Goal: Task Accomplishment & Management: Use online tool/utility

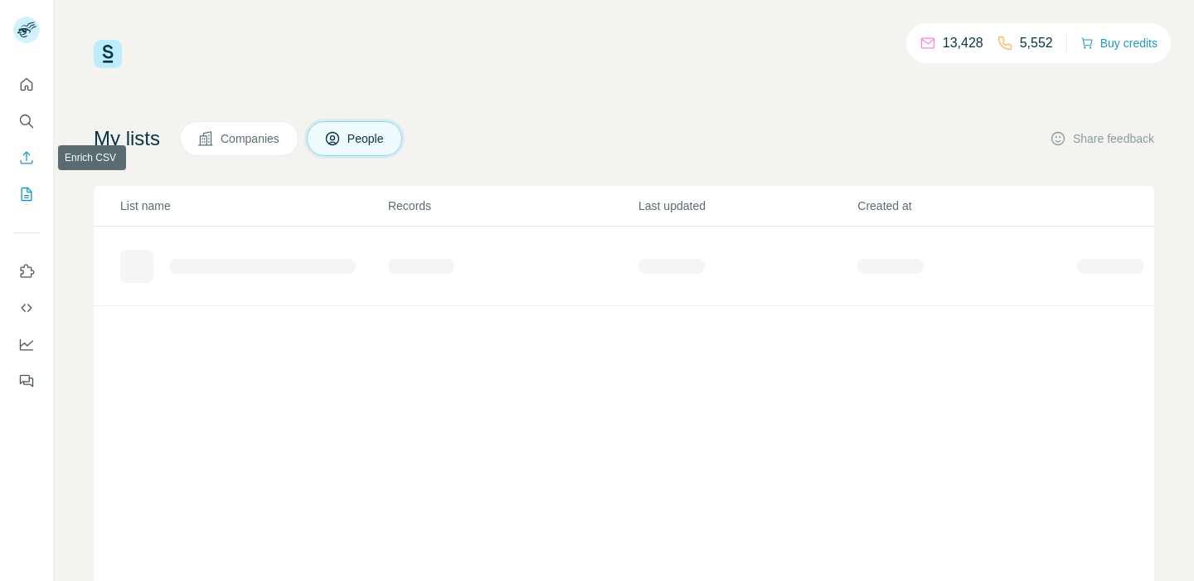
click at [22, 158] on icon "Enrich CSV" at bounding box center [26, 157] width 17 height 17
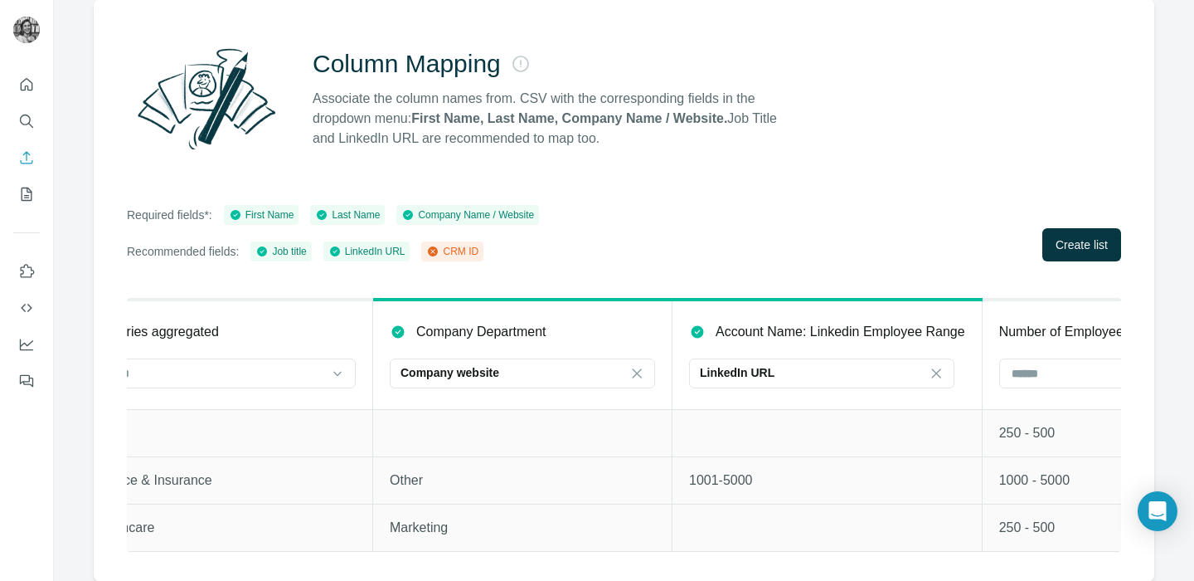
scroll to position [0, 970]
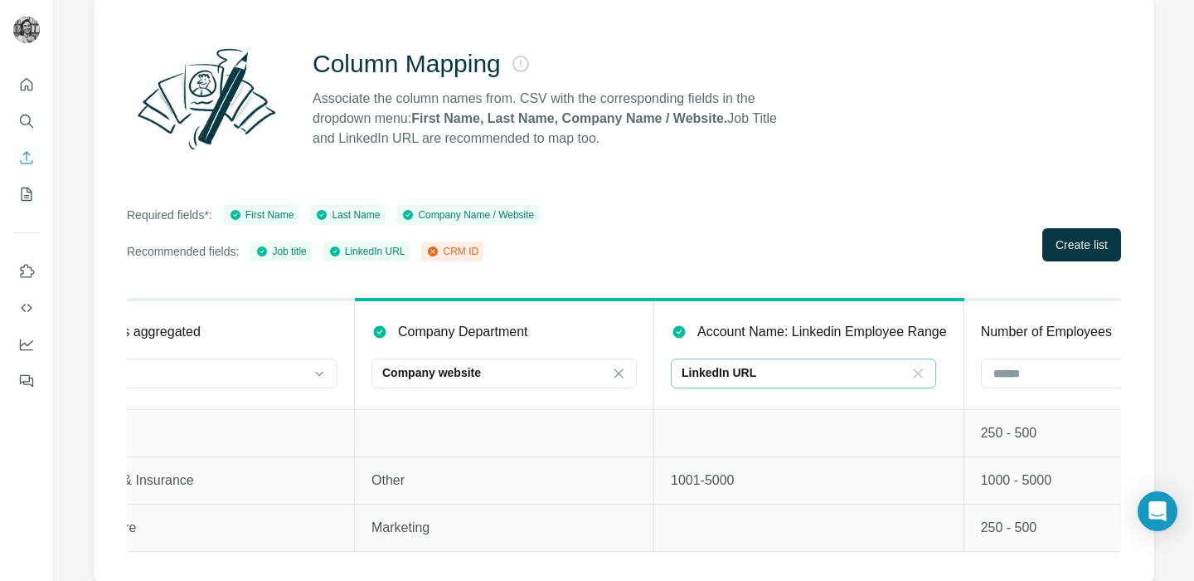
click at [921, 373] on icon at bounding box center [918, 373] width 17 height 17
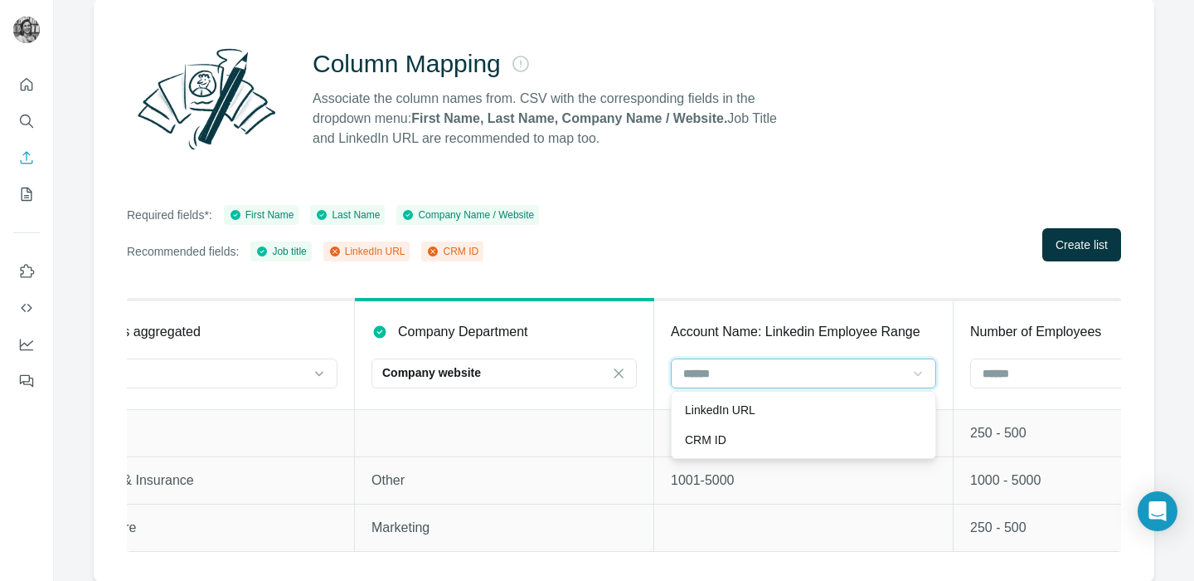
scroll to position [0, 0]
click at [892, 484] on p "1001-5000" at bounding box center [803, 480] width 265 height 20
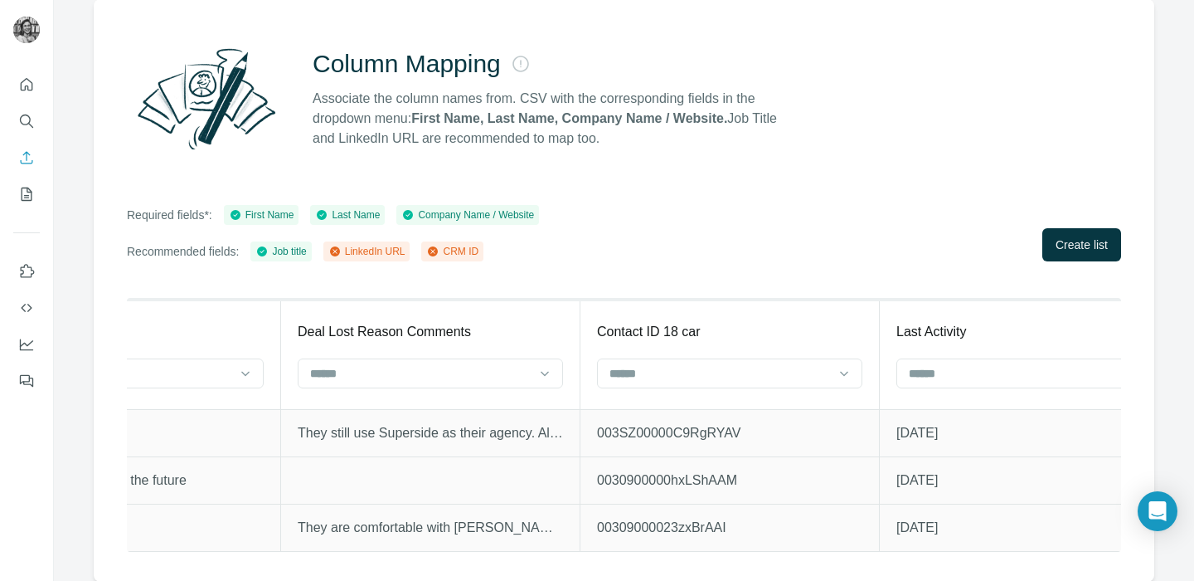
scroll to position [0, 5860]
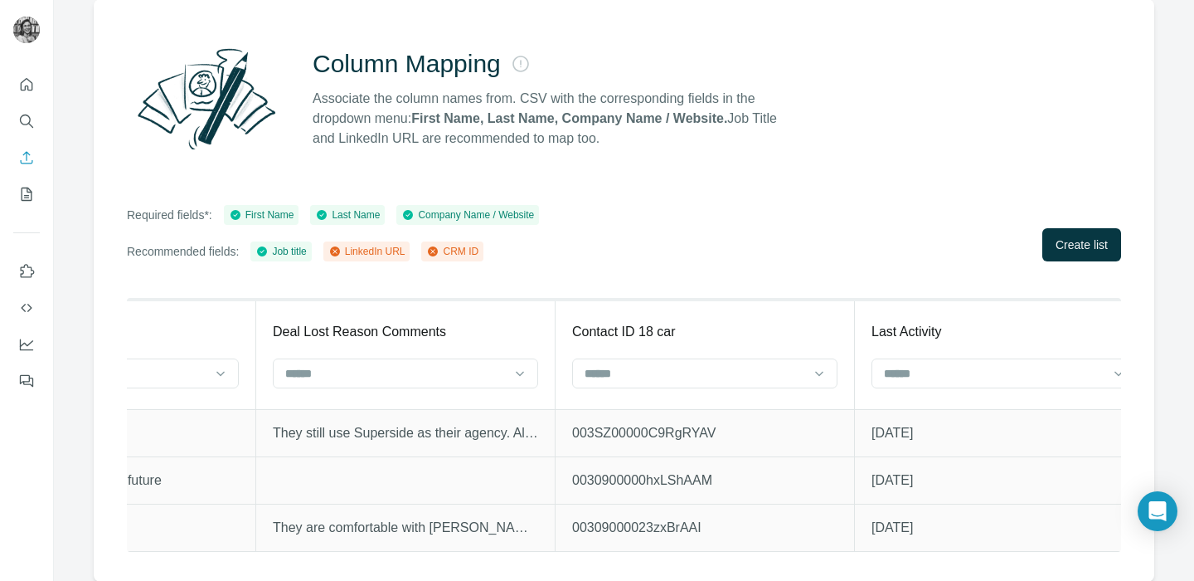
click at [803, 389] on div at bounding box center [704, 374] width 265 height 33
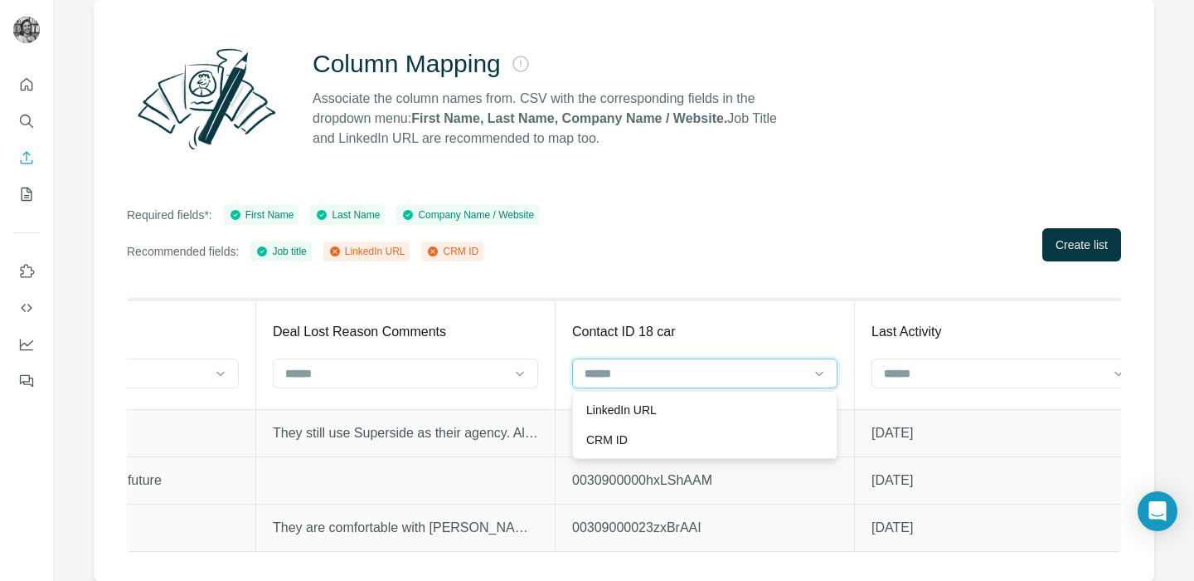
click at [790, 370] on input at bounding box center [695, 373] width 224 height 18
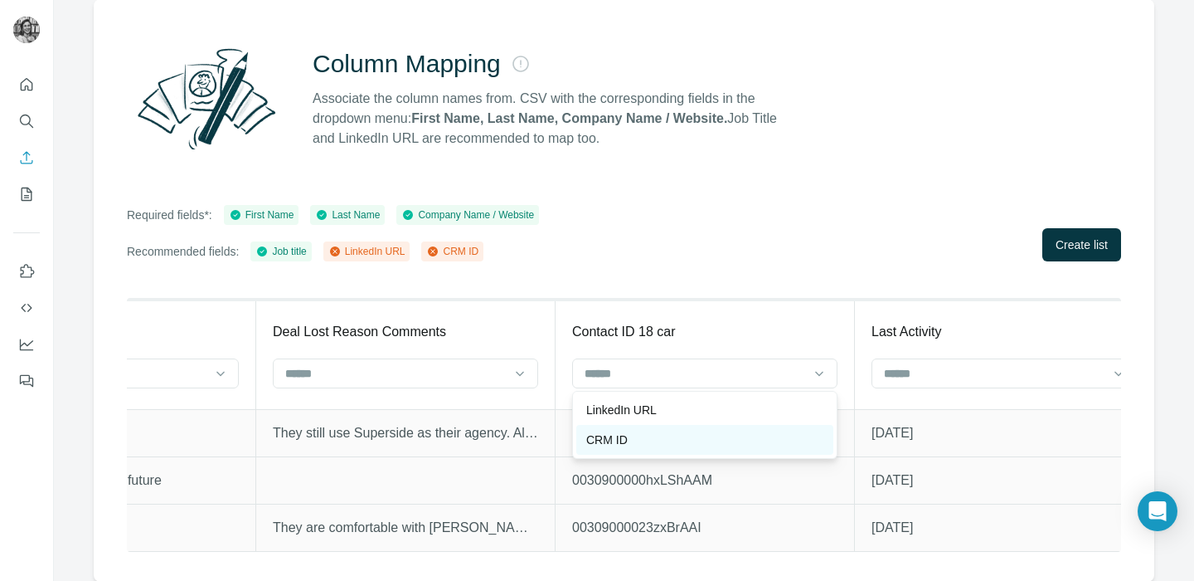
click at [748, 440] on div "CRM ID" at bounding box center [704, 439] width 237 height 17
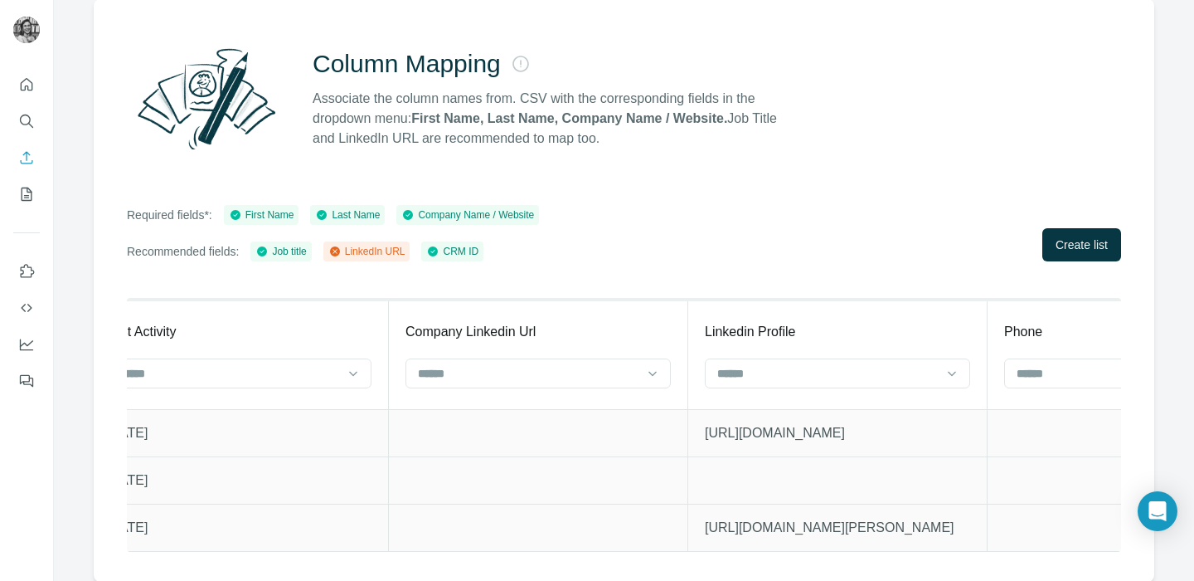
scroll to position [0, 6632]
click at [790, 369] on input at bounding box center [821, 373] width 224 height 18
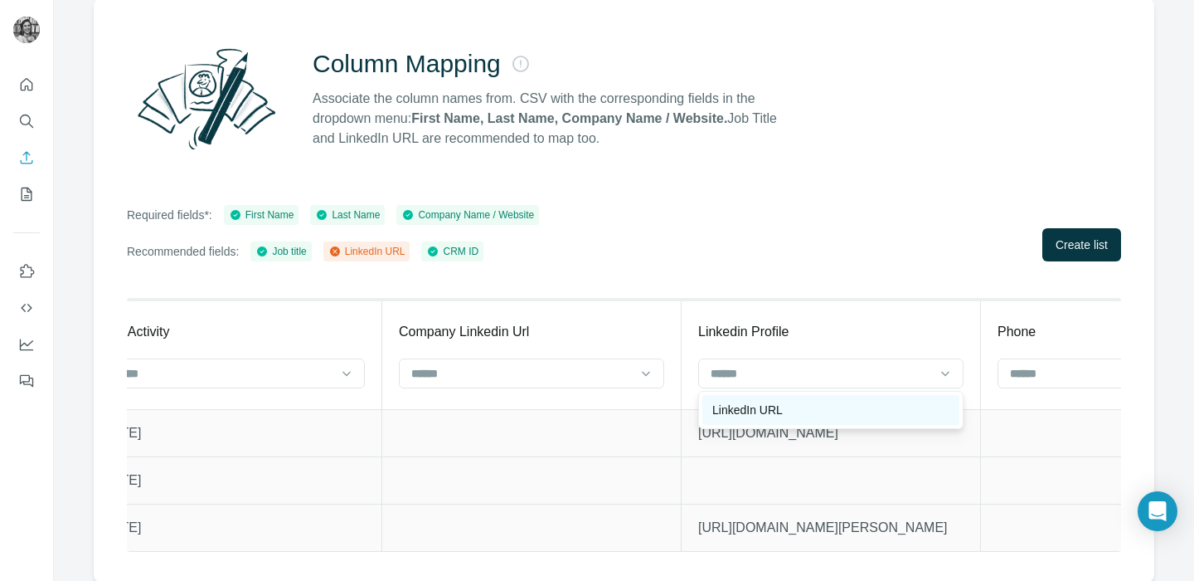
click at [789, 409] on div "LinkedIn URL" at bounding box center [830, 409] width 237 height 17
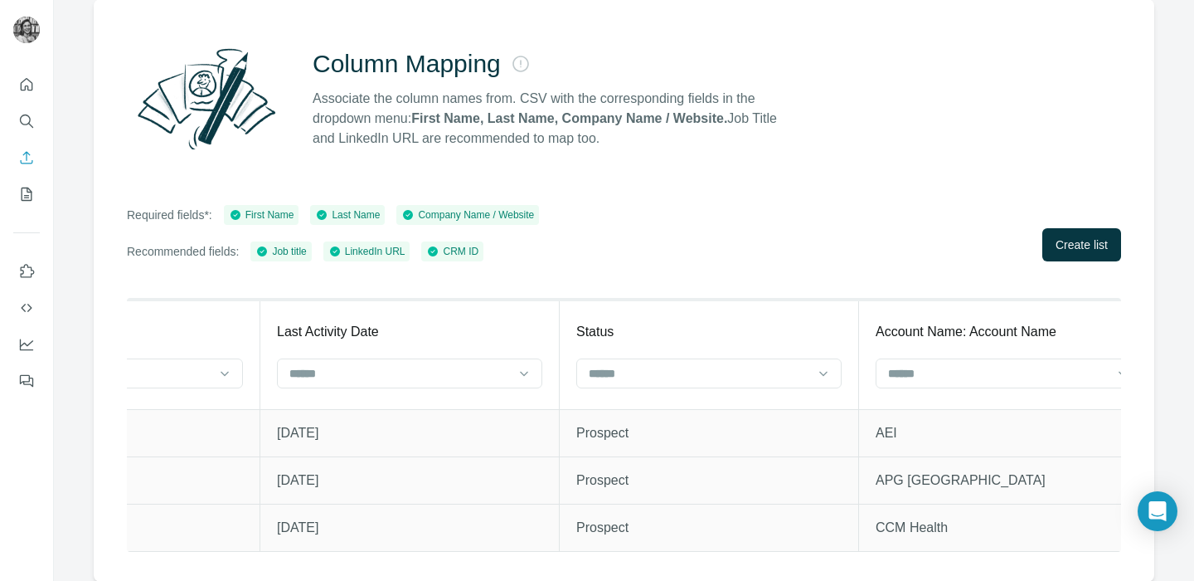
scroll to position [0, 9186]
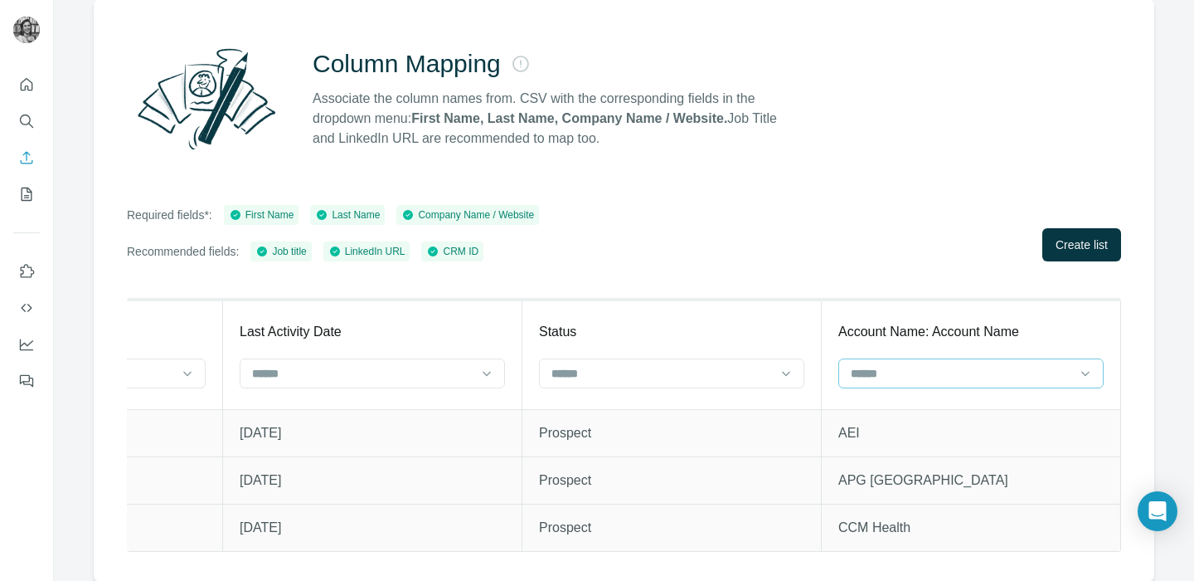
click at [901, 374] on input at bounding box center [961, 373] width 224 height 18
click at [750, 452] on td "Prospect" at bounding box center [672, 432] width 299 height 47
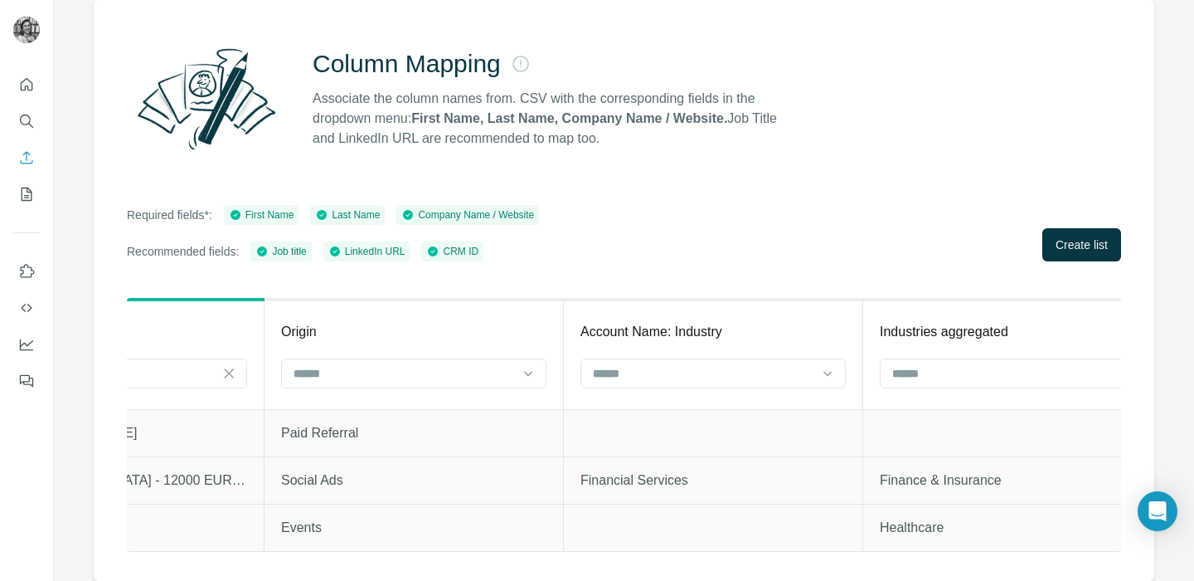
scroll to position [0, 0]
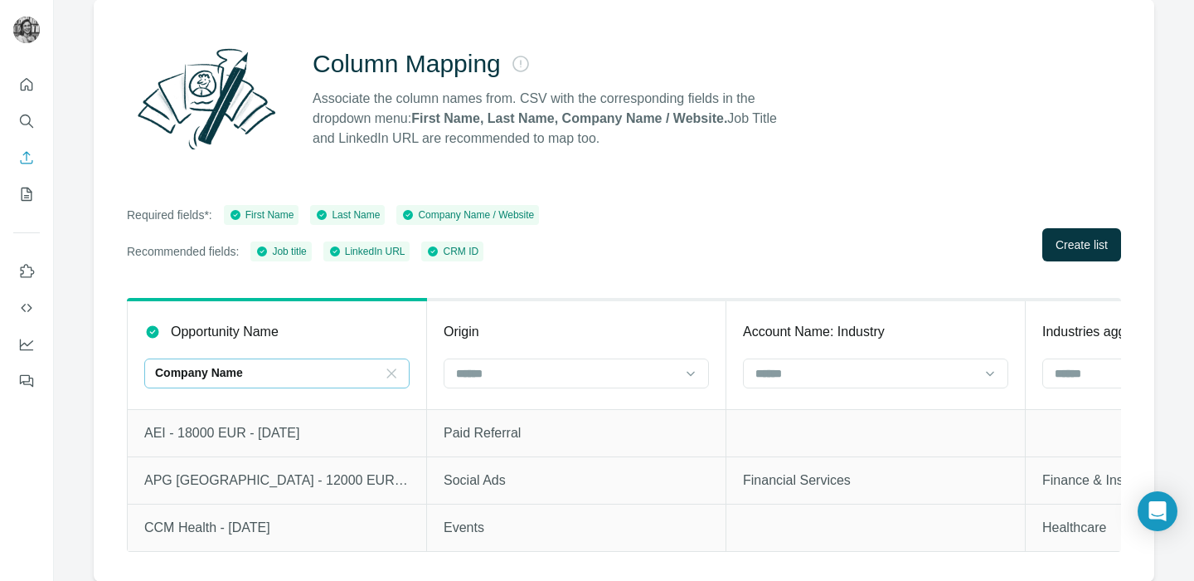
click at [391, 370] on icon at bounding box center [391, 373] width 17 height 17
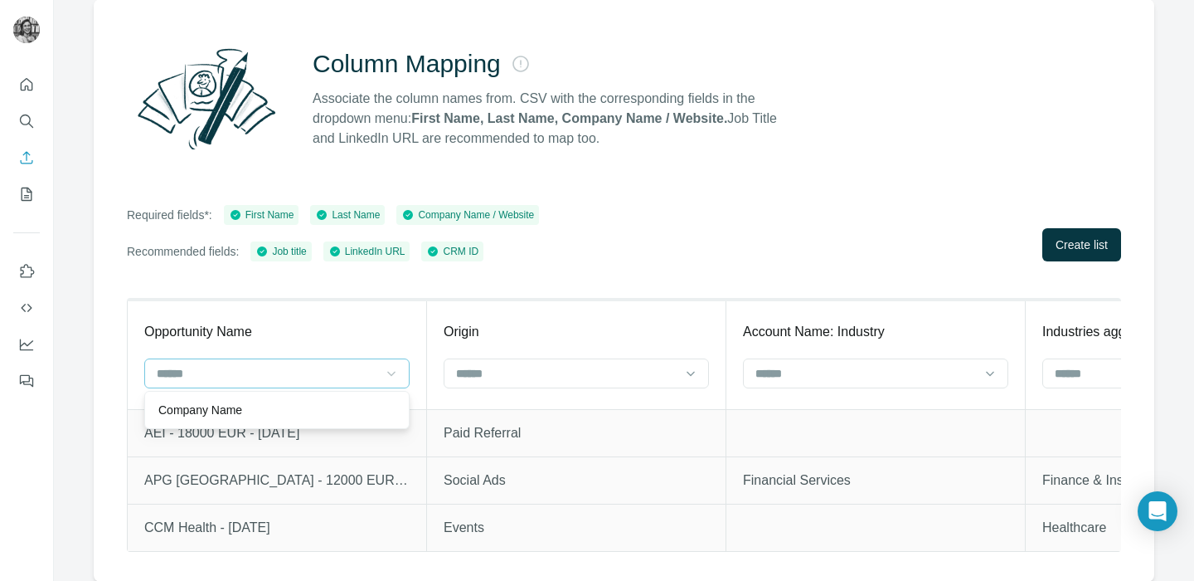
click at [587, 420] on td "Paid Referral" at bounding box center [576, 432] width 299 height 47
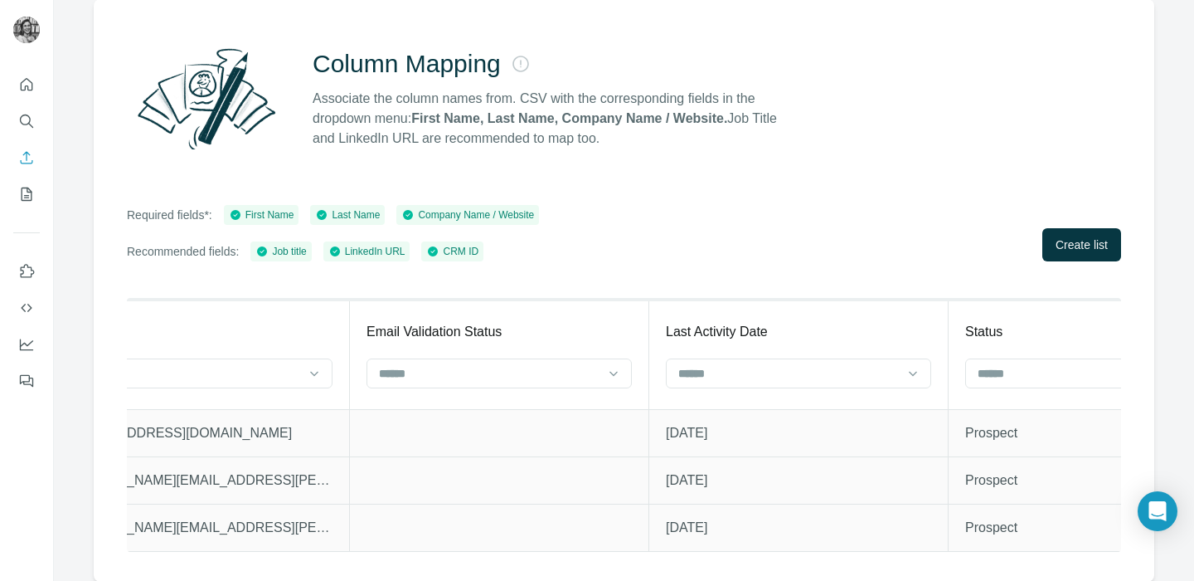
scroll to position [0, 9186]
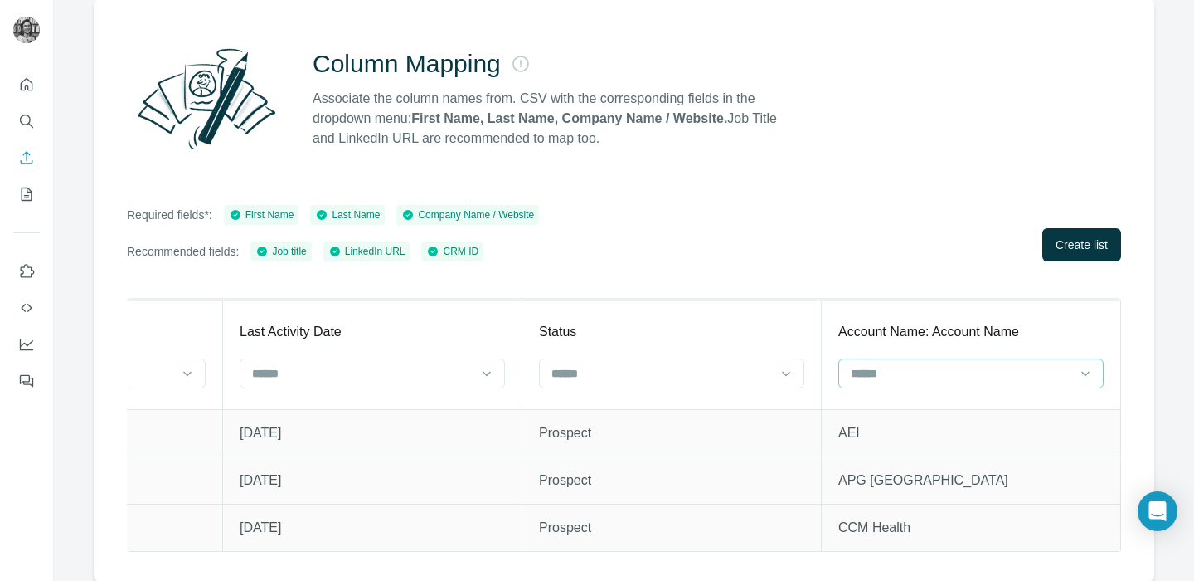
click at [1072, 374] on input at bounding box center [961, 373] width 224 height 18
click at [1008, 406] on div "Company Name" at bounding box center [971, 409] width 237 height 17
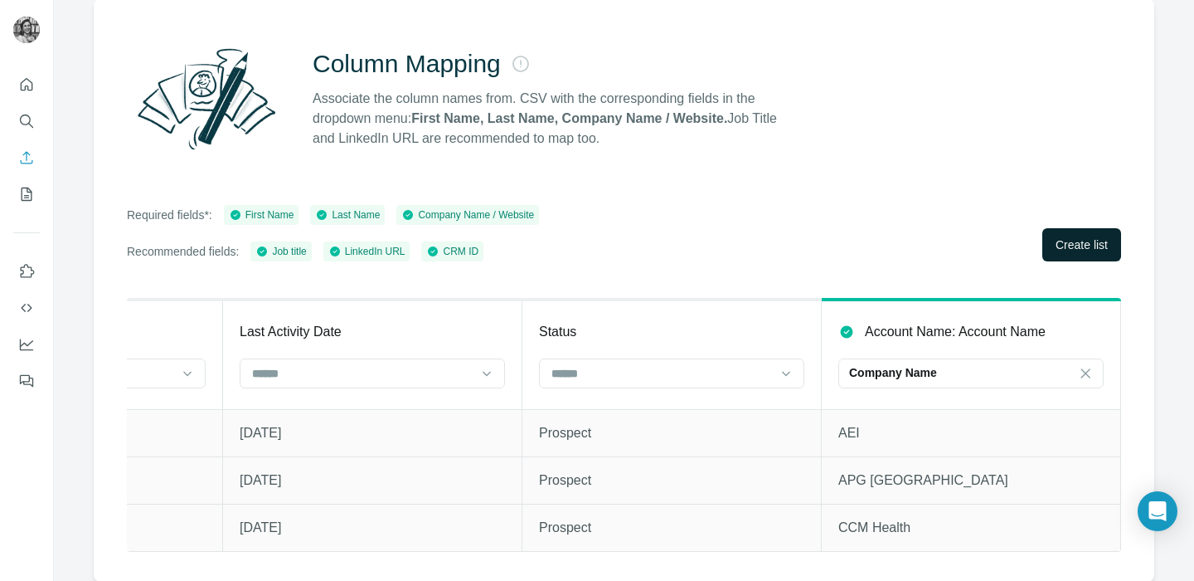
click at [1071, 240] on span "Create list" at bounding box center [1082, 244] width 52 height 17
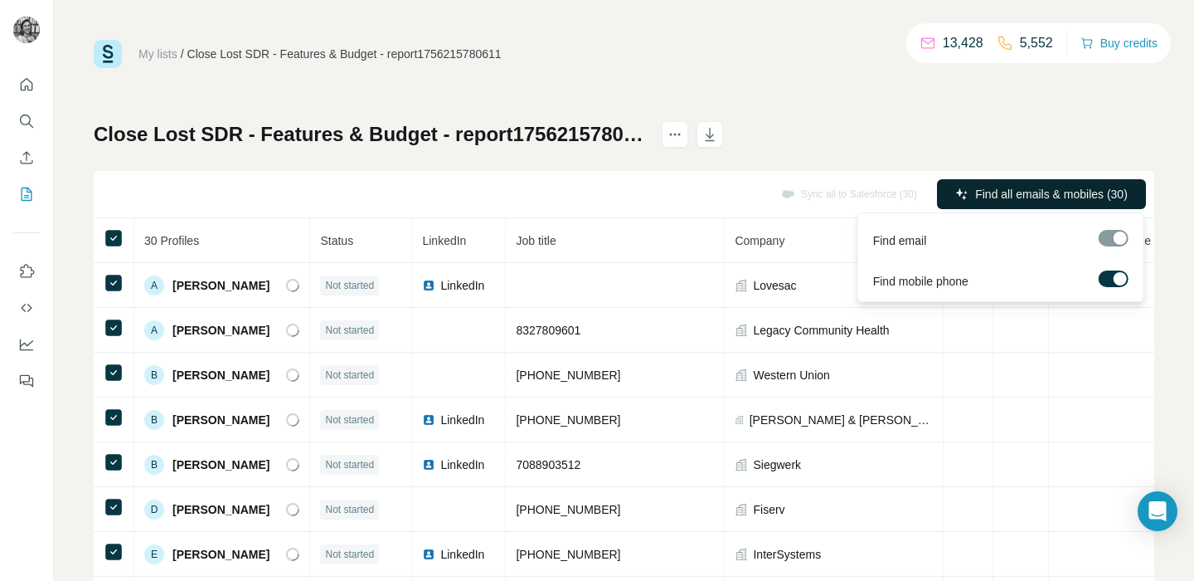
click at [1059, 194] on span "Find all emails & mobiles (30)" at bounding box center [1051, 194] width 153 height 17
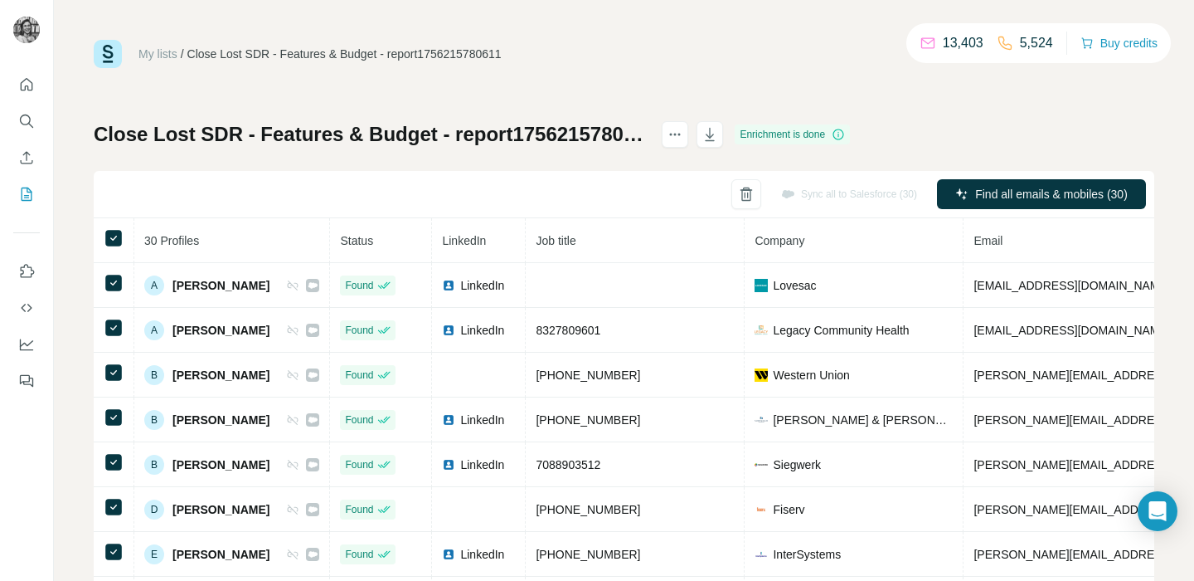
click at [129, 204] on div "Sync all to Salesforce (30) Find all emails & mobiles (30)" at bounding box center [624, 194] width 1061 height 47
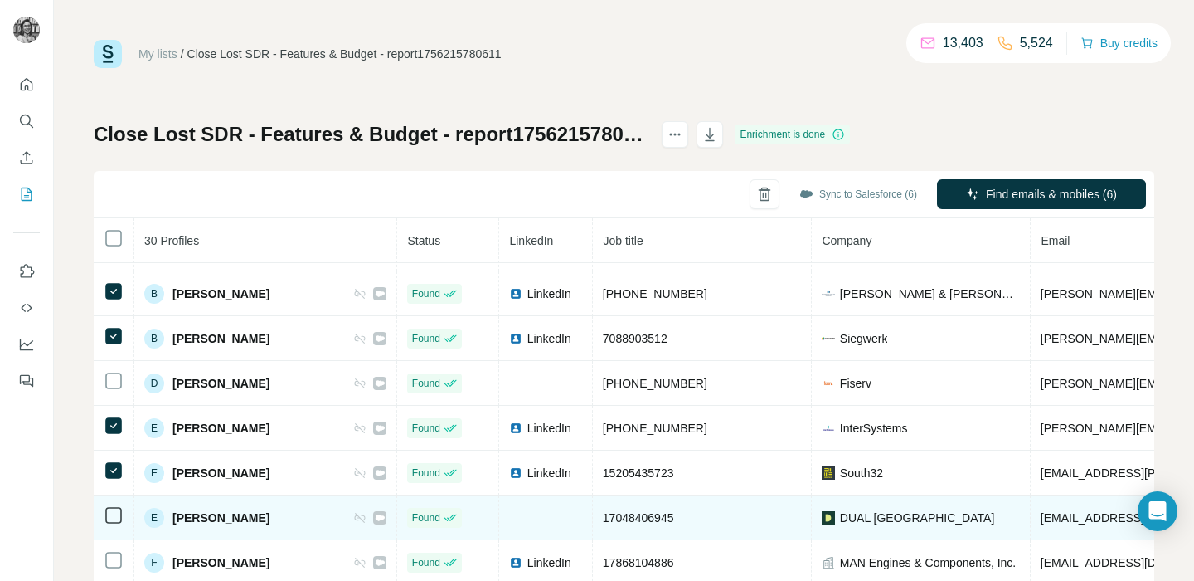
scroll to position [140, 0]
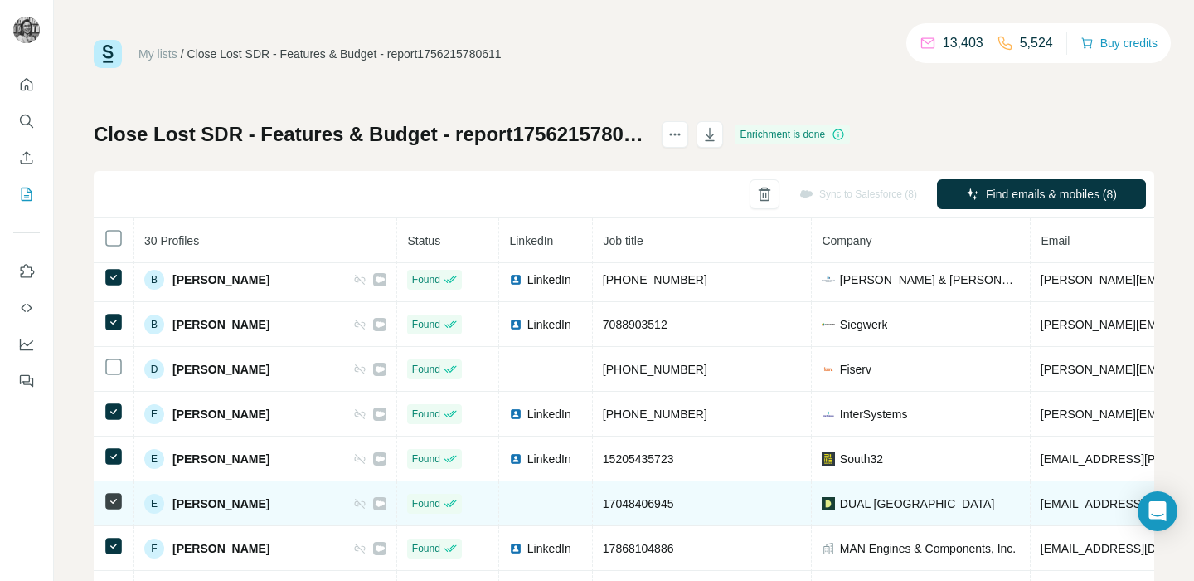
click at [111, 492] on icon at bounding box center [114, 501] width 20 height 20
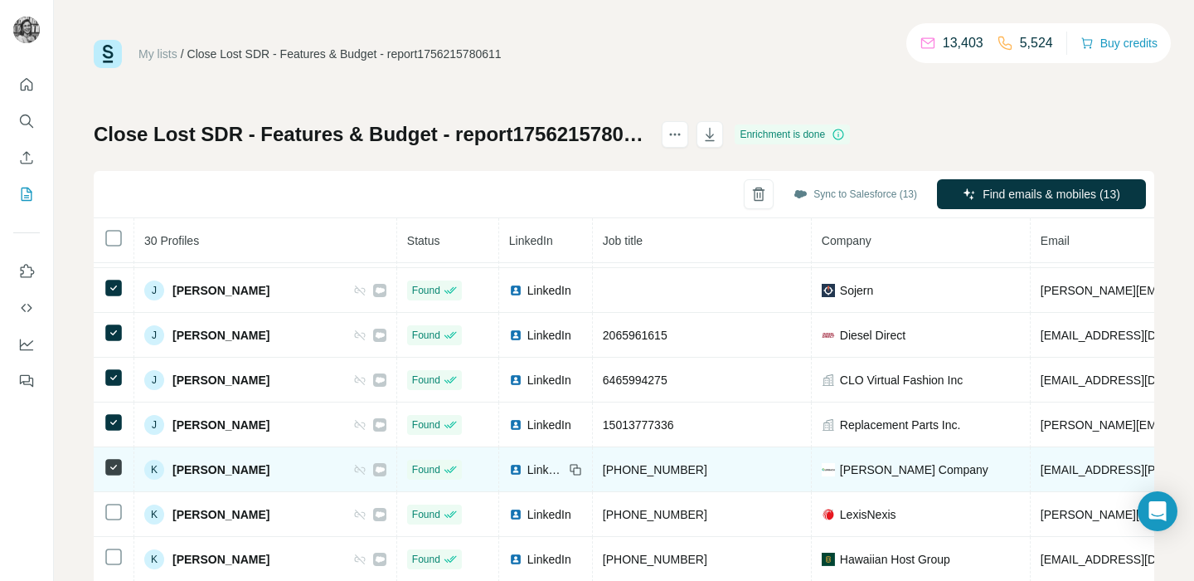
scroll to position [614, 0]
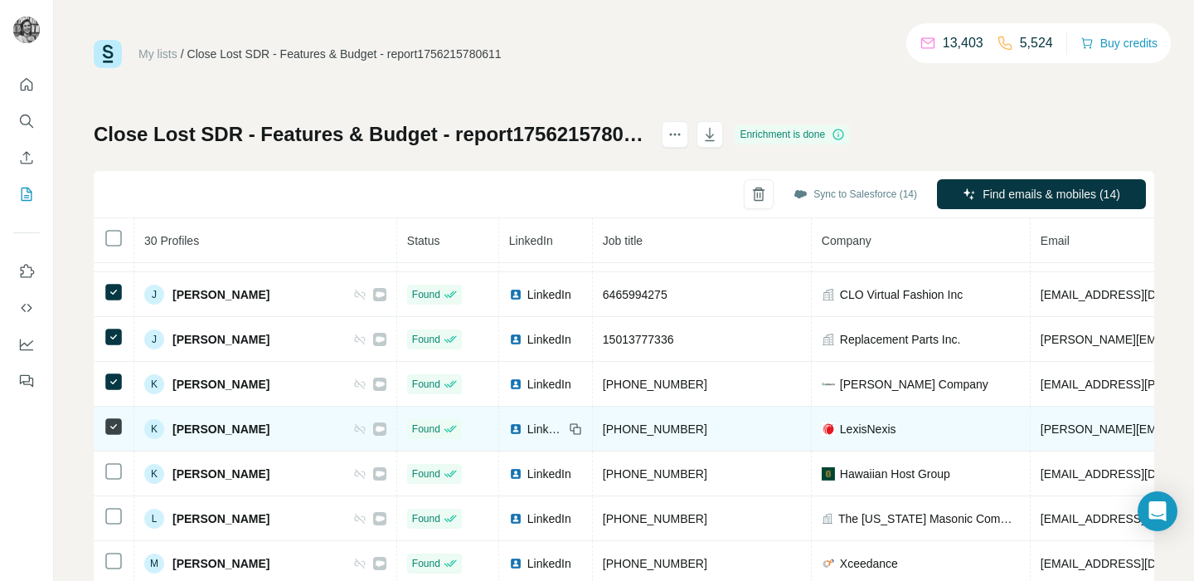
click at [111, 480] on icon at bounding box center [114, 471] width 20 height 20
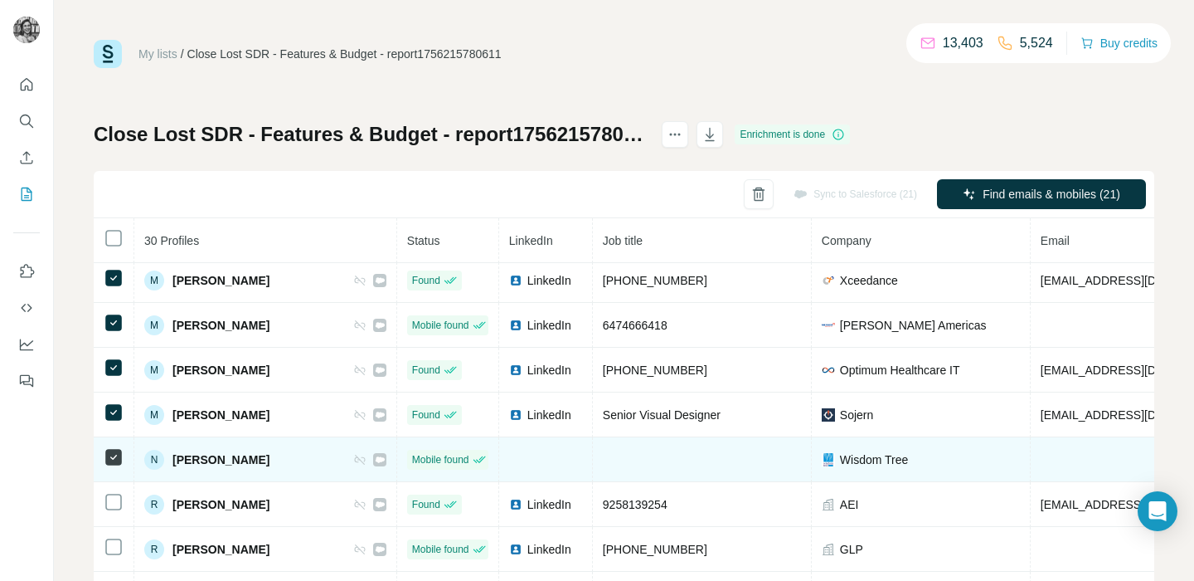
scroll to position [950, 0]
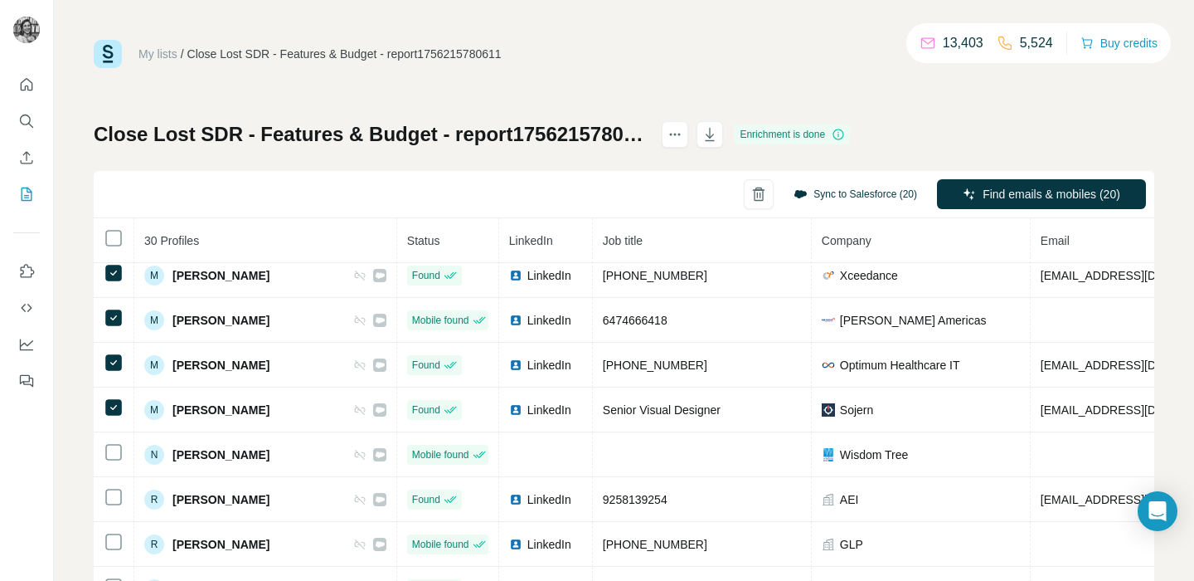
click at [851, 193] on button "Sync to Salesforce (20)" at bounding box center [855, 194] width 147 height 25
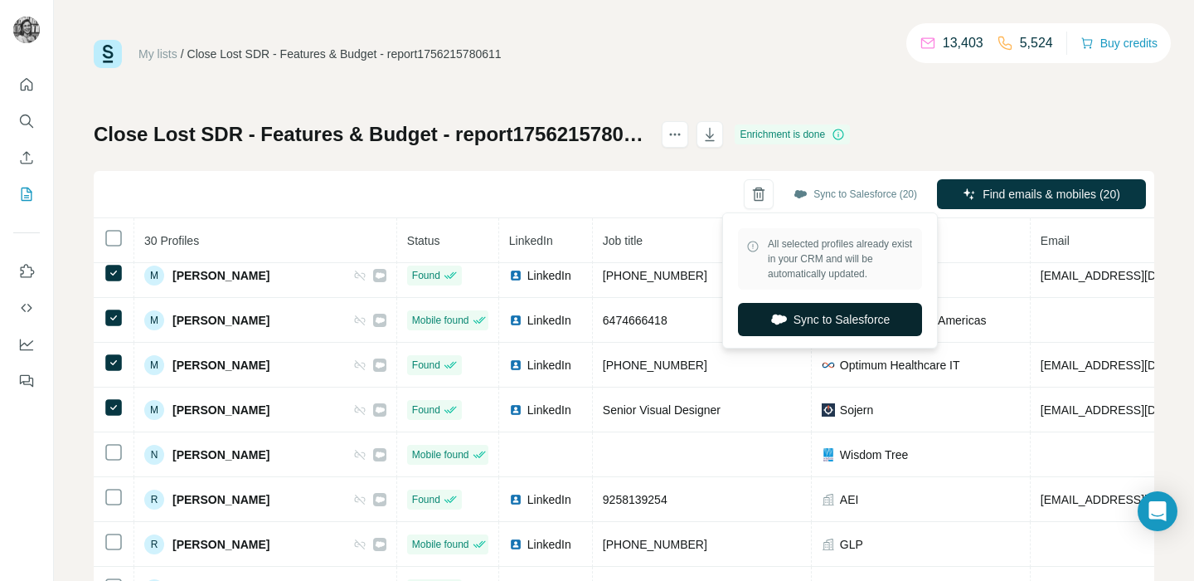
click at [815, 319] on button "Sync to Salesforce" at bounding box center [830, 319] width 184 height 33
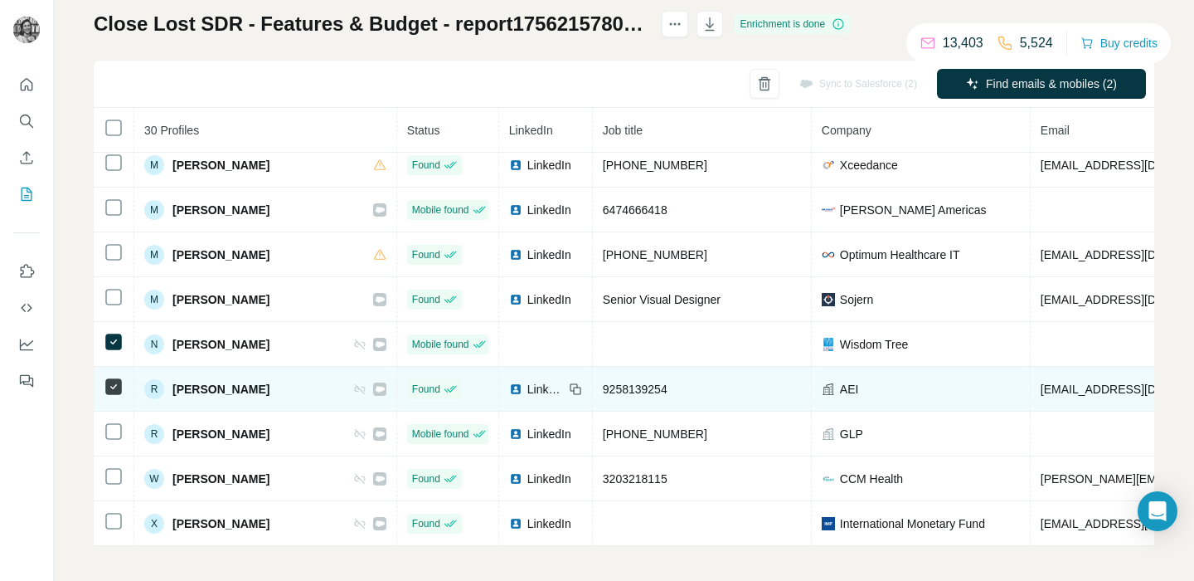
scroll to position [115, 0]
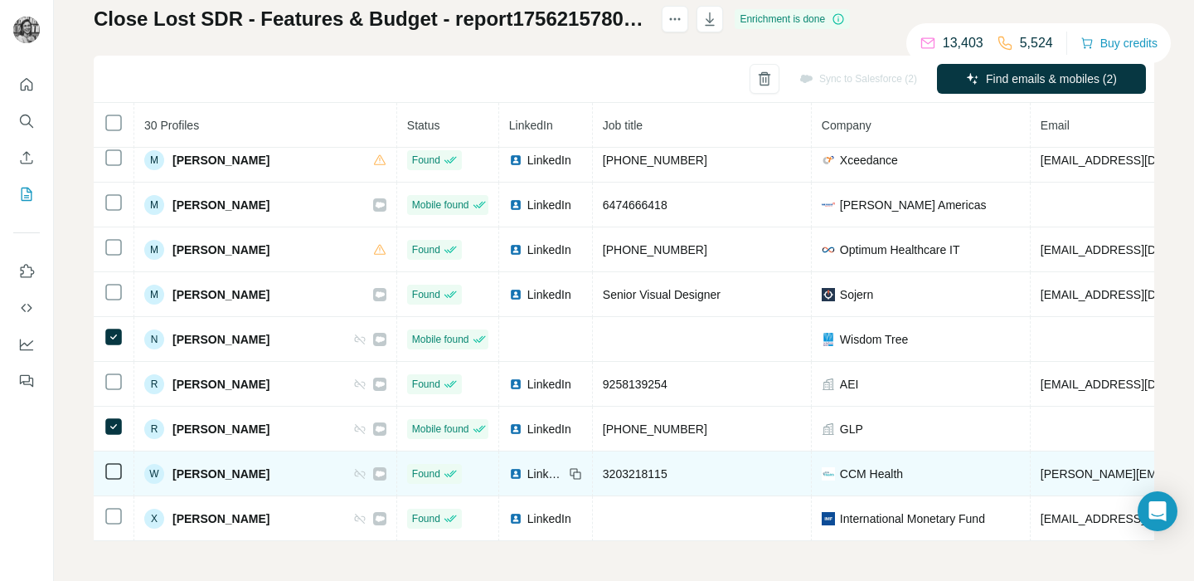
click at [115, 462] on icon at bounding box center [114, 471] width 20 height 20
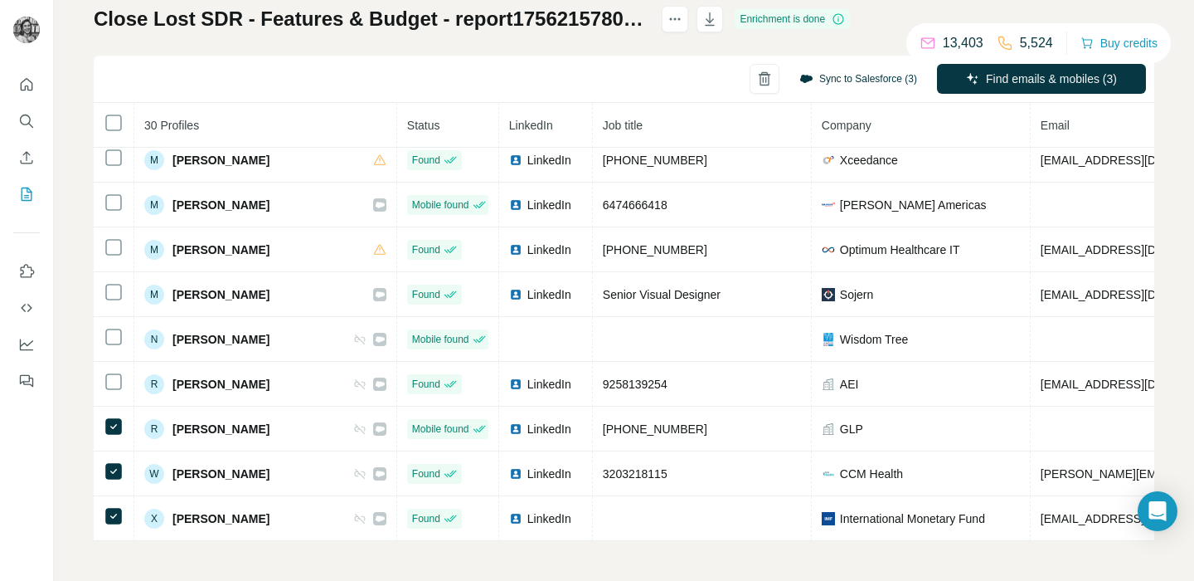
click at [838, 75] on button "Sync to Salesforce (3)" at bounding box center [858, 78] width 141 height 25
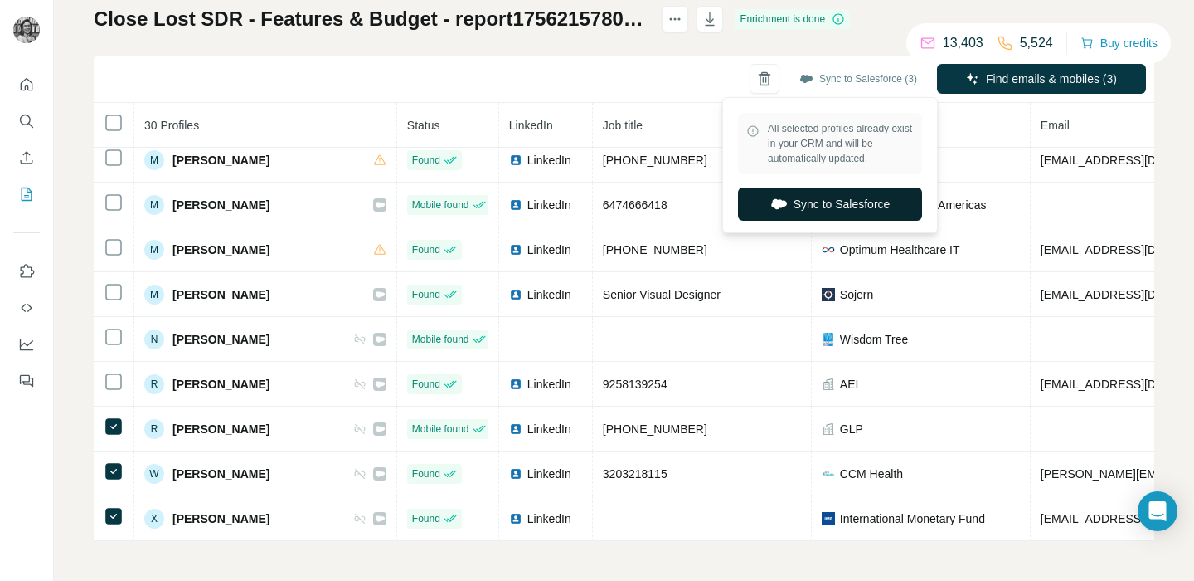
click at [839, 200] on button "Sync to Salesforce" at bounding box center [830, 203] width 184 height 33
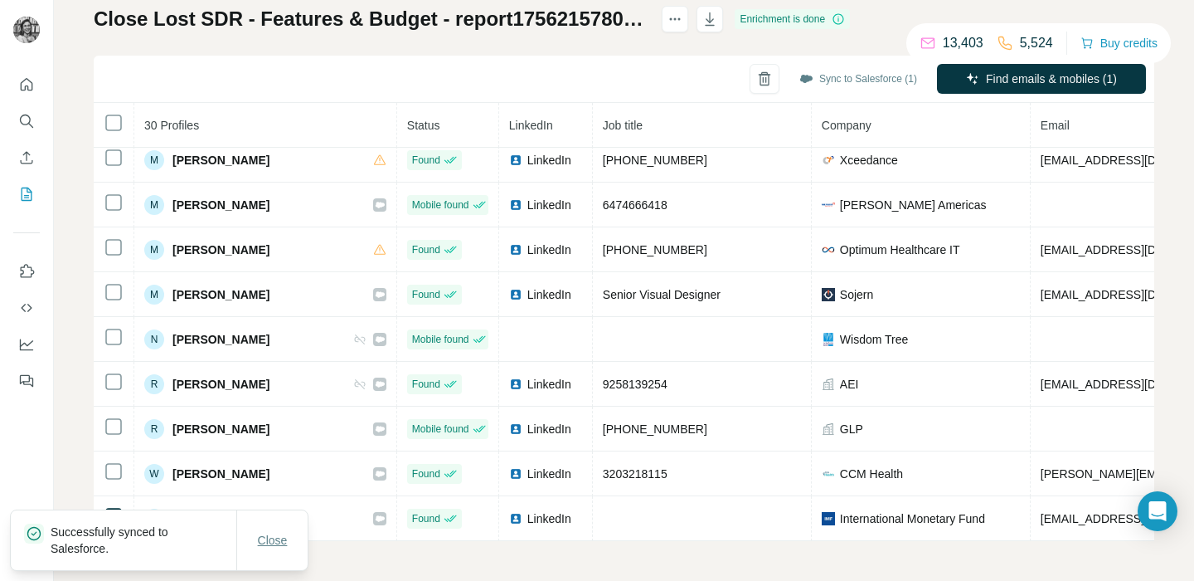
click at [280, 541] on span "Close" at bounding box center [273, 540] width 30 height 17
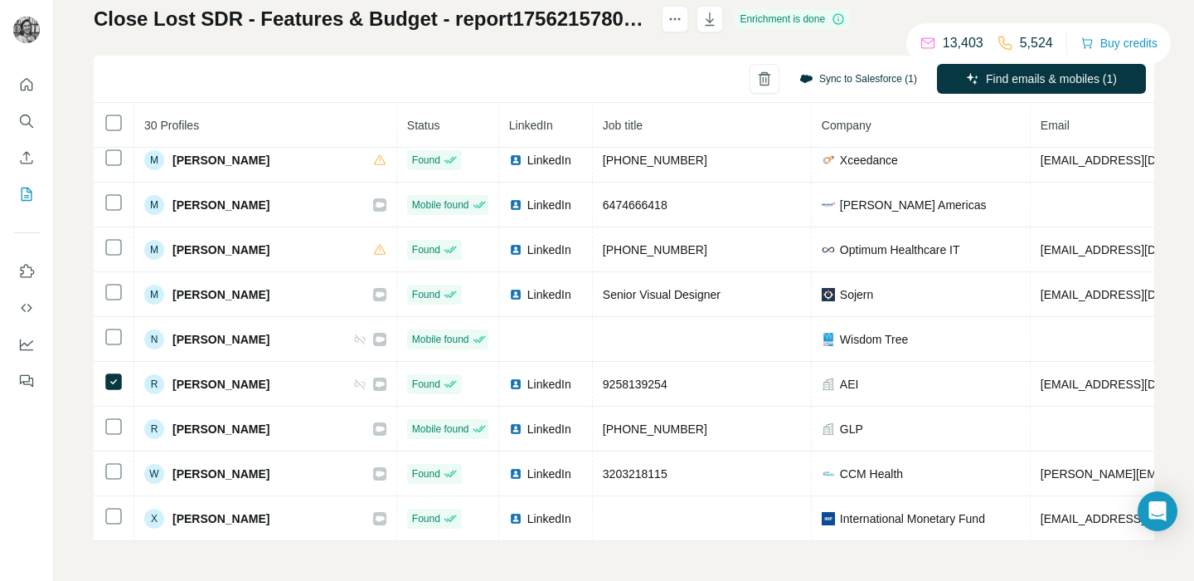
click at [844, 84] on button "Sync to Salesforce (1)" at bounding box center [858, 78] width 141 height 25
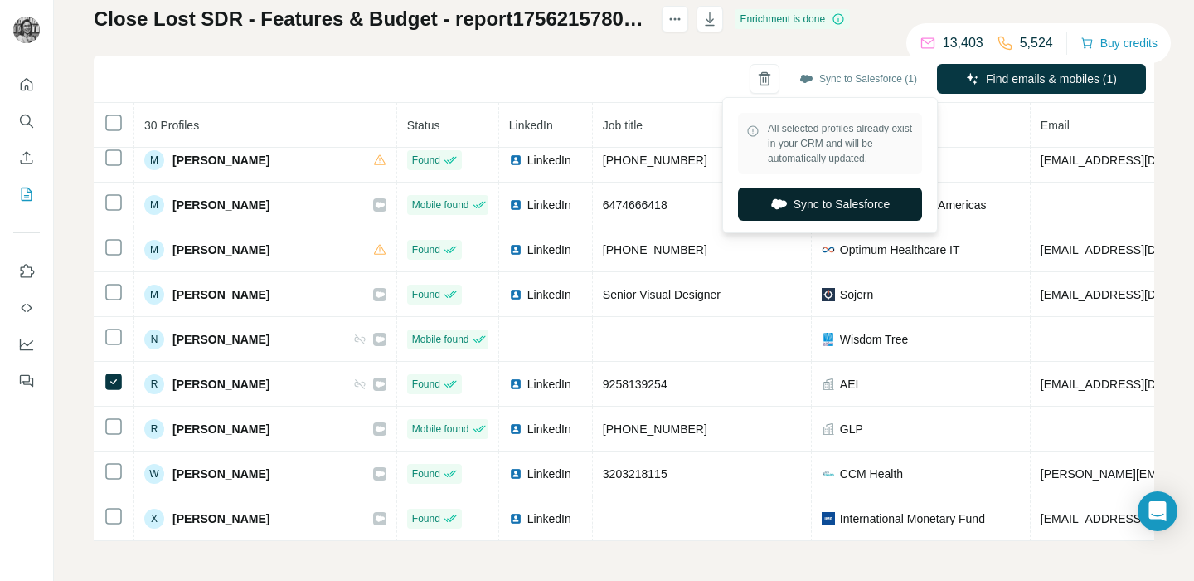
click at [814, 207] on button "Sync to Salesforce" at bounding box center [830, 203] width 184 height 33
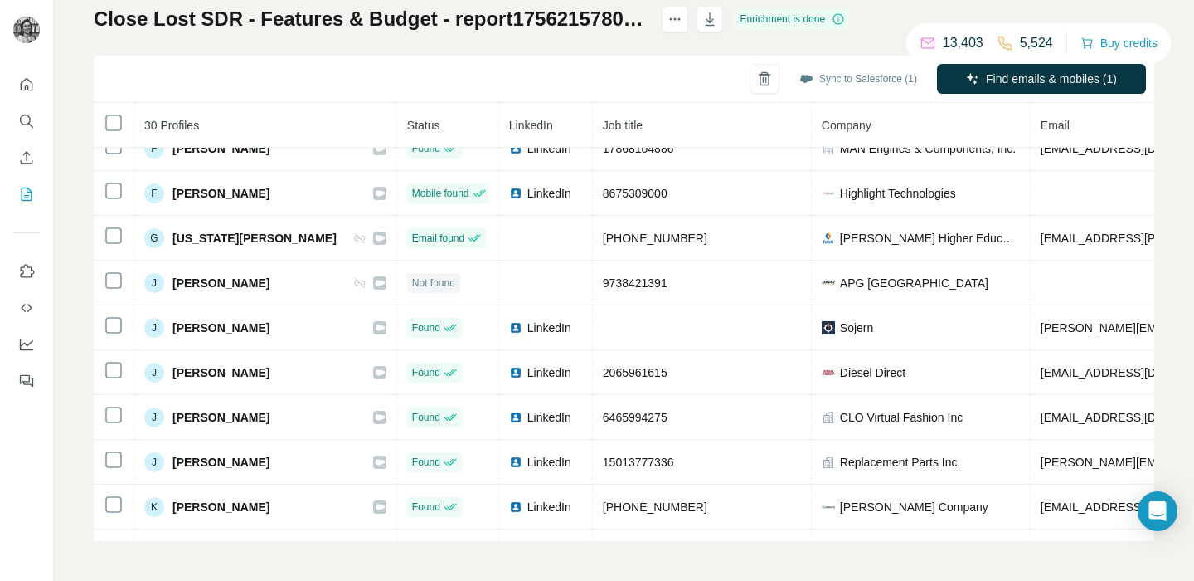
scroll to position [422, 0]
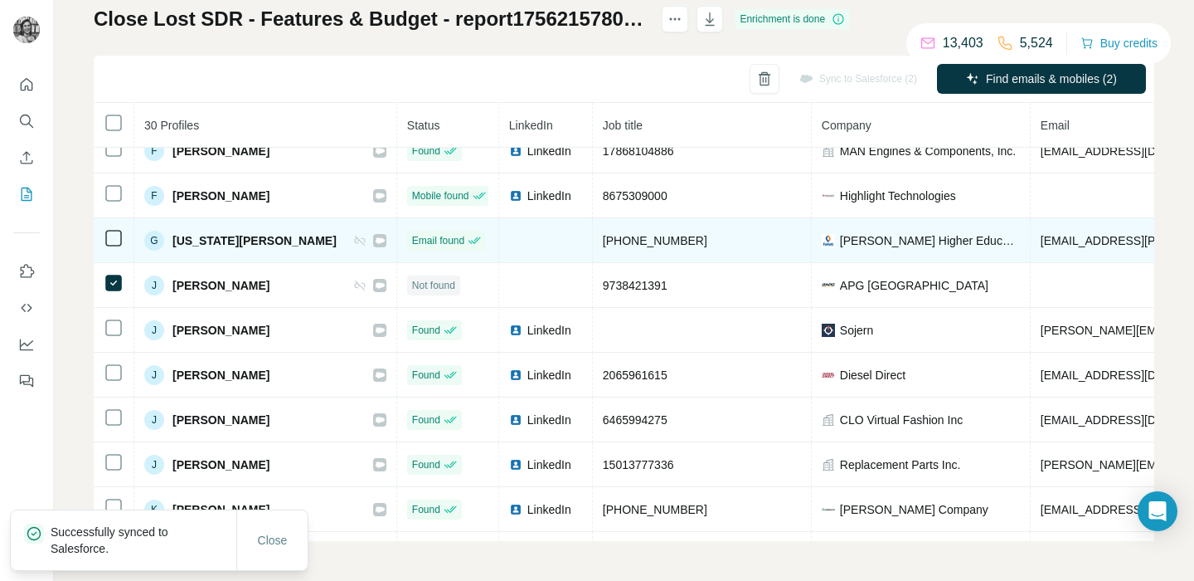
click at [109, 246] on icon at bounding box center [114, 238] width 20 height 20
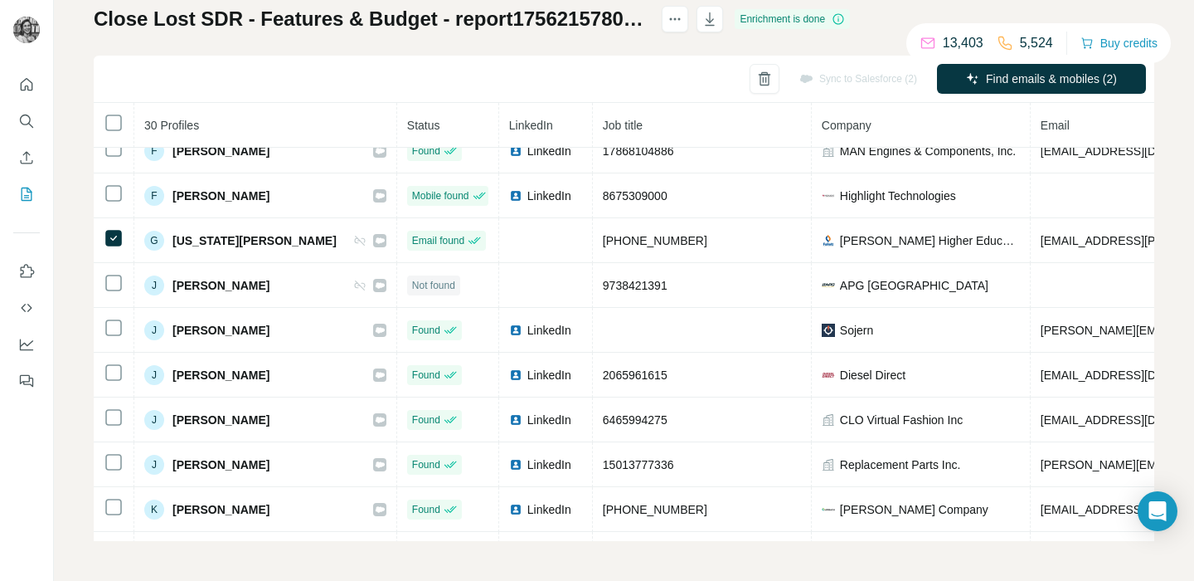
click at [868, 72] on div "Sync to Salesforce (2)" at bounding box center [858, 79] width 141 height 30
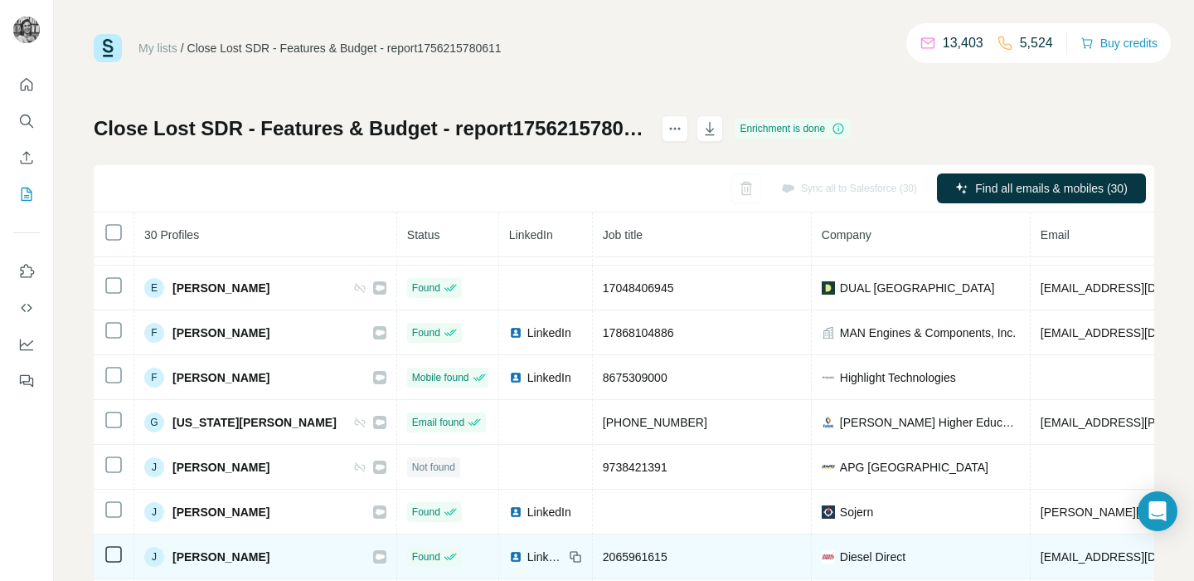
scroll to position [0, 0]
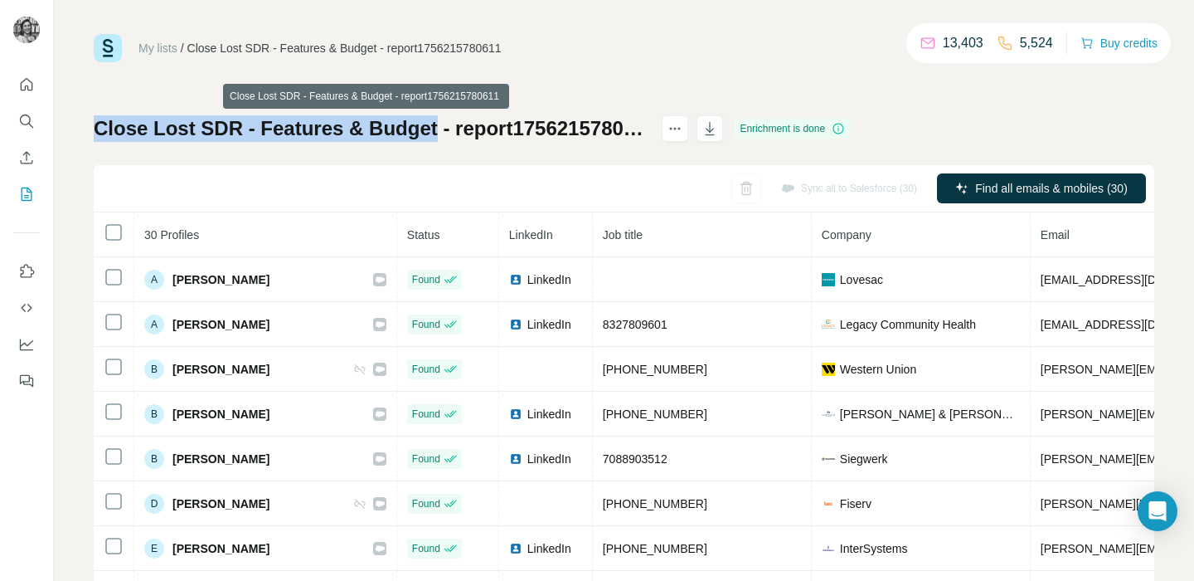
drag, startPoint x: 95, startPoint y: 122, endPoint x: 432, endPoint y: 130, distance: 336.8
click at [432, 130] on h1 "Close Lost SDR - Features & Budget - report1756215780611" at bounding box center [370, 128] width 553 height 27
copy h1 "Close Lost SDR - Features & Budget"
